Goal: Navigation & Orientation: Understand site structure

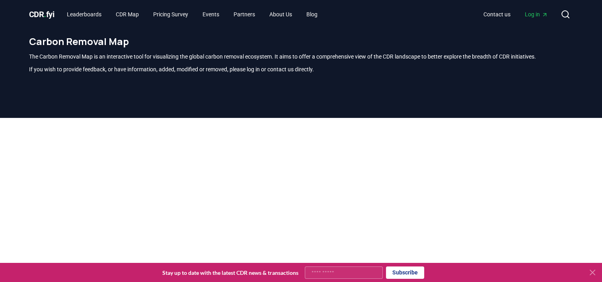
click at [45, 16] on span "." at bounding box center [45, 15] width 2 height 10
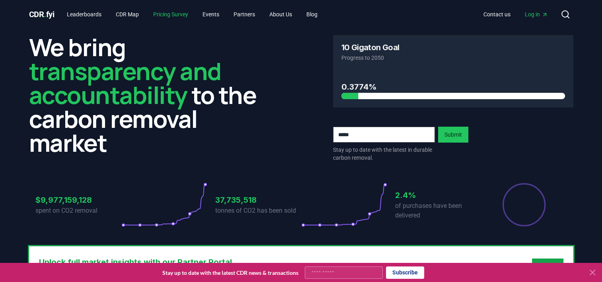
click at [193, 14] on link "Pricing Survey" at bounding box center [171, 14] width 48 height 14
click at [299, 19] on link "About Us" at bounding box center [280, 14] width 35 height 14
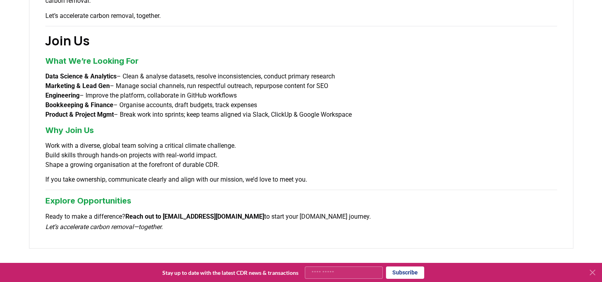
scroll to position [690, 0]
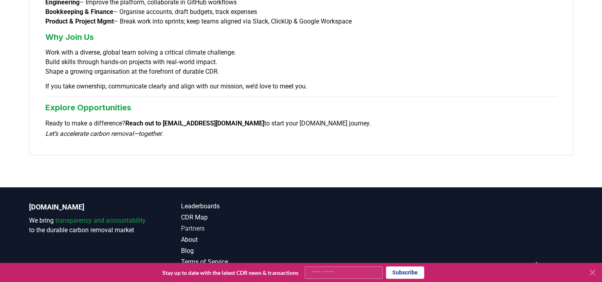
click at [189, 224] on link "Partners" at bounding box center [241, 229] width 120 height 10
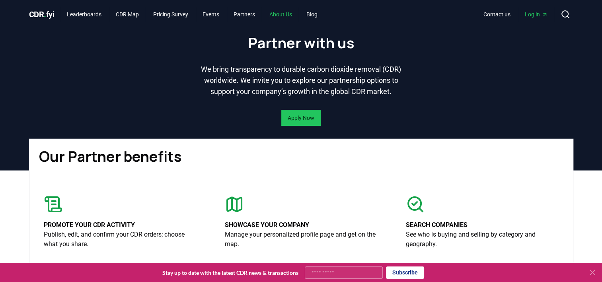
click at [285, 20] on link "About Us" at bounding box center [280, 14] width 35 height 14
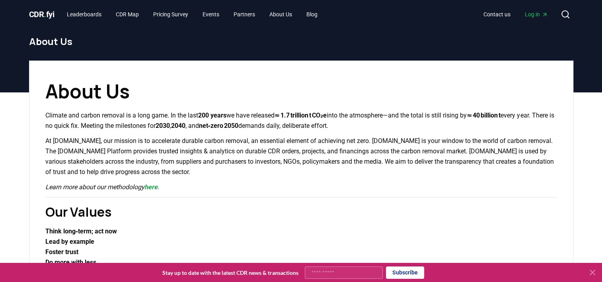
click at [47, 13] on span "CDR . fyi" at bounding box center [41, 15] width 25 height 10
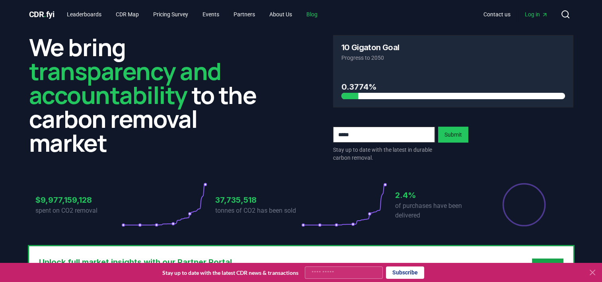
click at [324, 15] on link "Blog" at bounding box center [312, 14] width 24 height 14
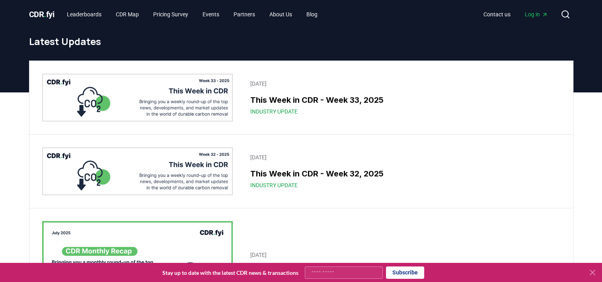
click at [48, 10] on span "CDR . fyi" at bounding box center [41, 15] width 25 height 10
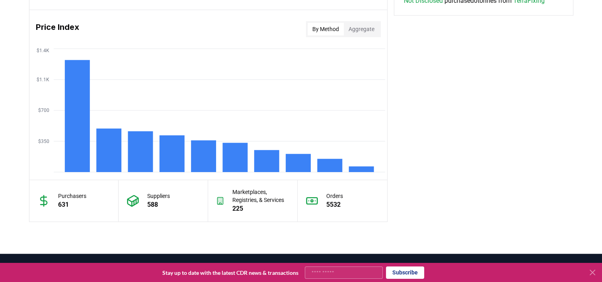
scroll to position [651, 0]
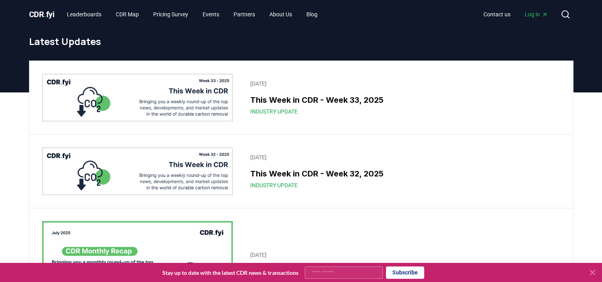
click at [49, 15] on span "CDR . fyi" at bounding box center [41, 15] width 25 height 10
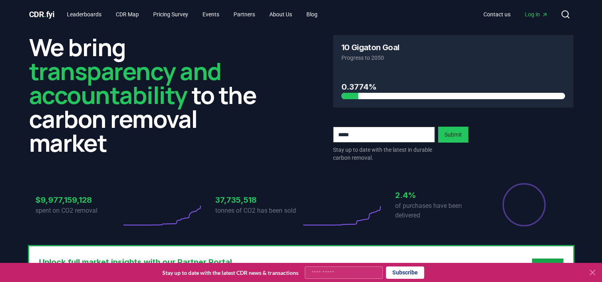
click at [49, 15] on span "CDR . fyi" at bounding box center [41, 15] width 25 height 10
